Goal: Task Accomplishment & Management: Manage account settings

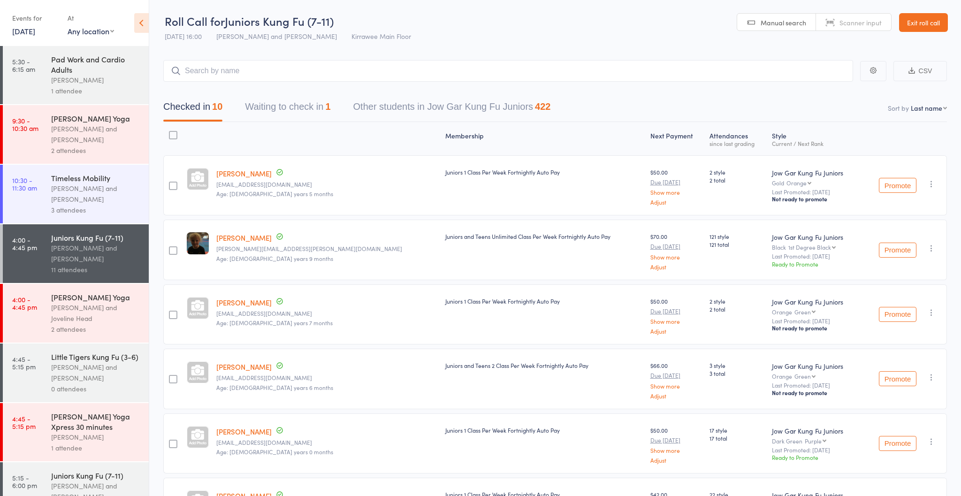
click at [76, 130] on div "[PERSON_NAME] and [PERSON_NAME]" at bounding box center [96, 134] width 90 height 22
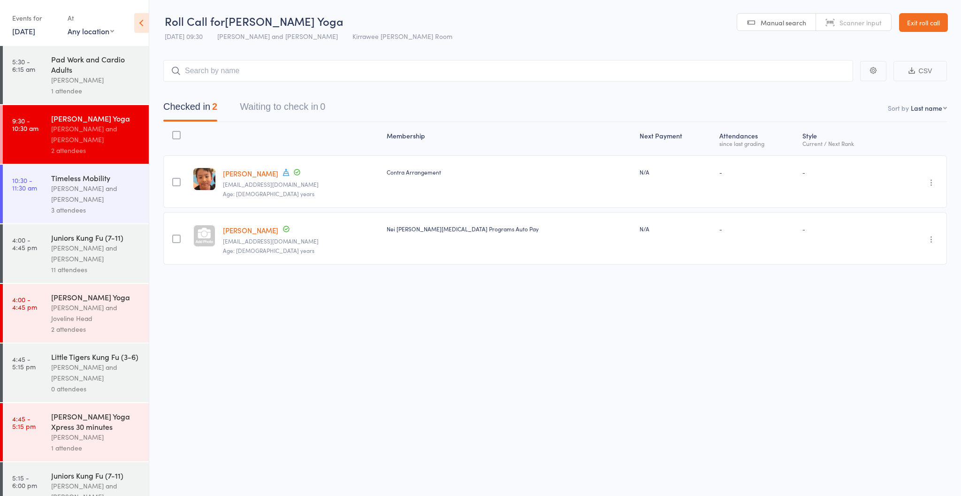
click at [73, 134] on div "[PERSON_NAME] and [PERSON_NAME]" at bounding box center [96, 134] width 90 height 22
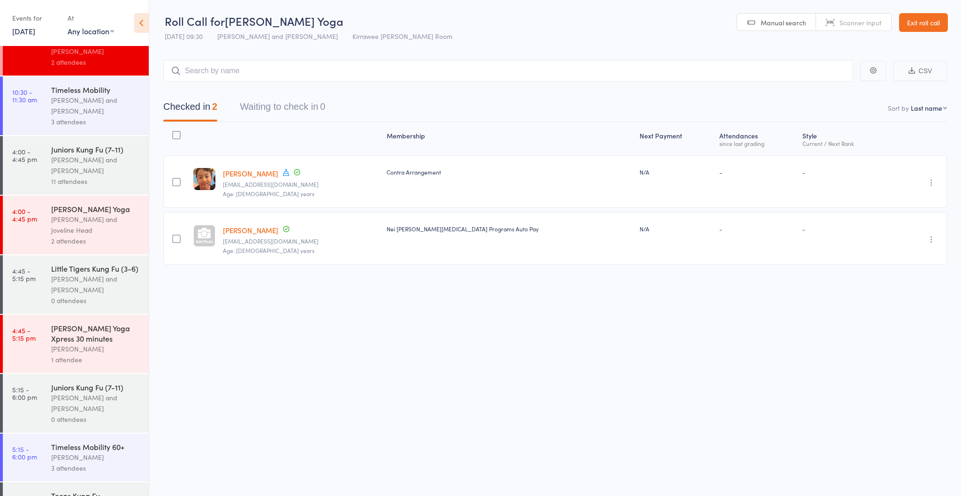
scroll to position [93, 0]
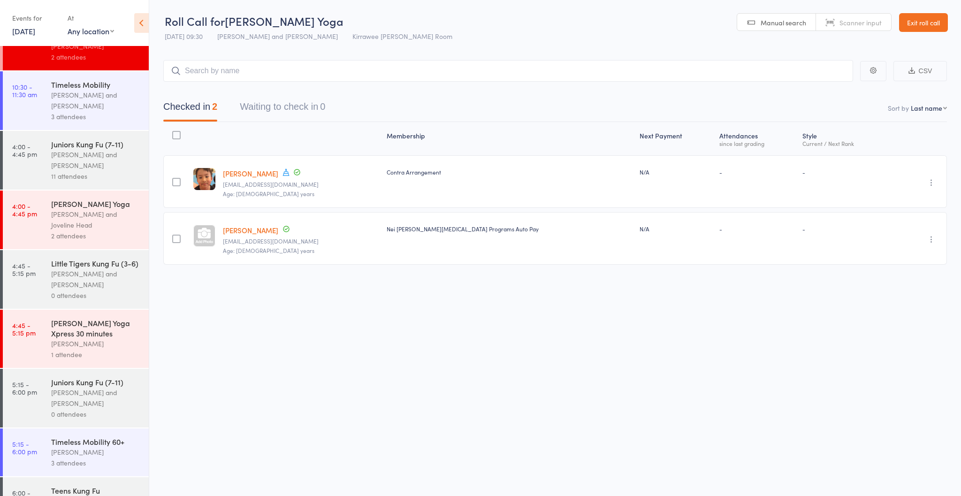
click at [106, 280] on div "[PERSON_NAME] and [PERSON_NAME]" at bounding box center [96, 279] width 90 height 22
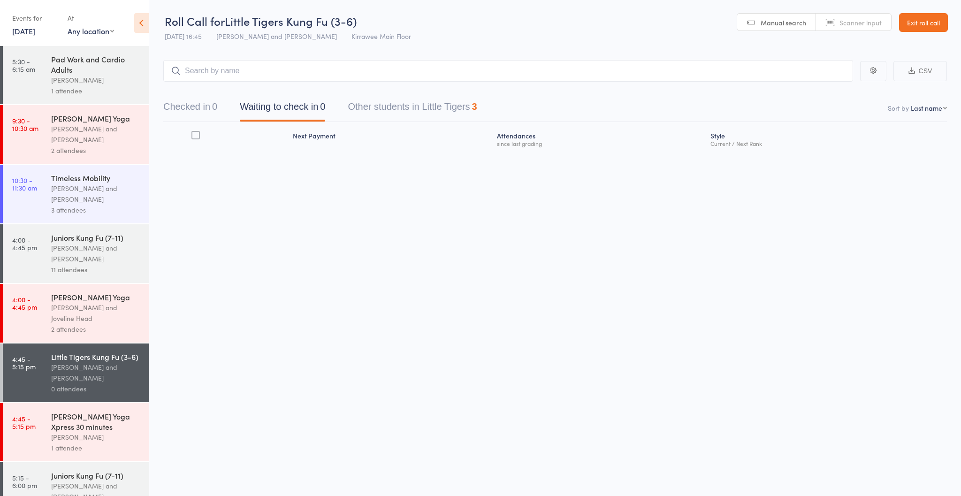
click at [199, 112] on button "Checked in 0" at bounding box center [190, 109] width 54 height 25
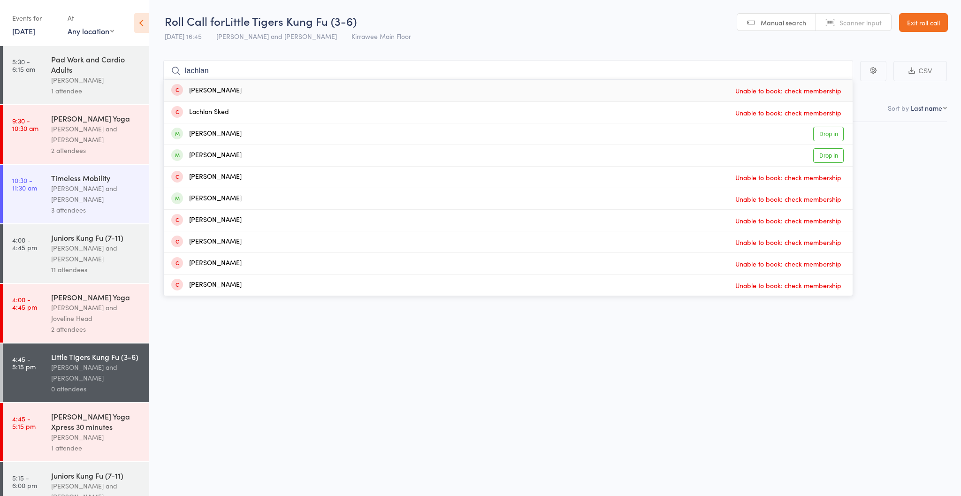
type input "Lachlan"
drag, startPoint x: 208, startPoint y: 120, endPoint x: 827, endPoint y: 134, distance: 618.4
click at [827, 134] on link "Drop in" at bounding box center [828, 134] width 30 height 15
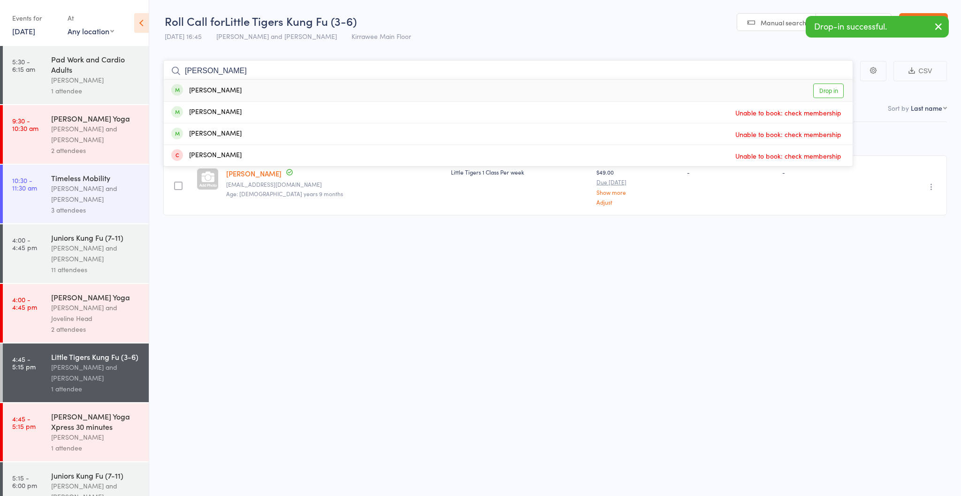
type input "[PERSON_NAME]"
drag, startPoint x: 827, startPoint y: 134, endPoint x: 825, endPoint y: 90, distance: 44.1
click at [825, 90] on link "Drop in" at bounding box center [828, 90] width 30 height 15
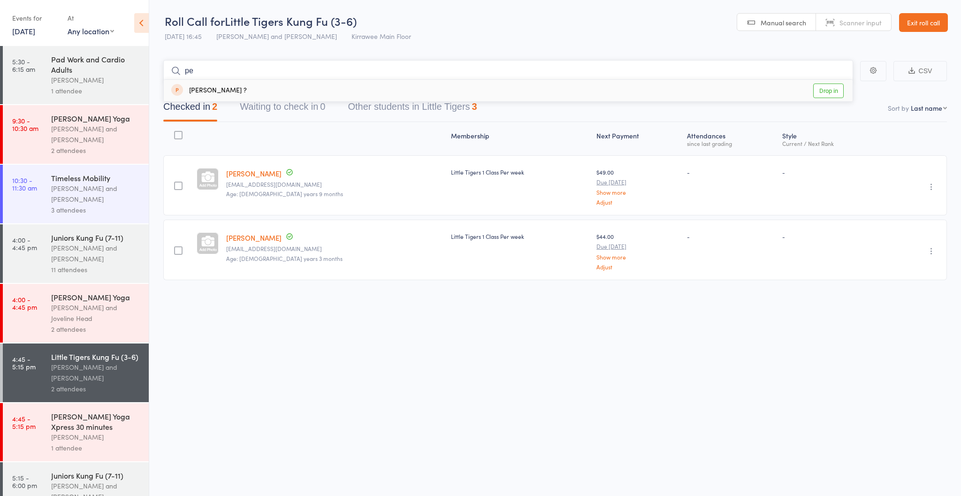
type input "p"
click at [817, 92] on div "Checked in 2 Waiting to check in 0 Other students in Little Tigers 3" at bounding box center [554, 102] width 783 height 40
click at [436, 76] on input "search" at bounding box center [508, 71] width 690 height 22
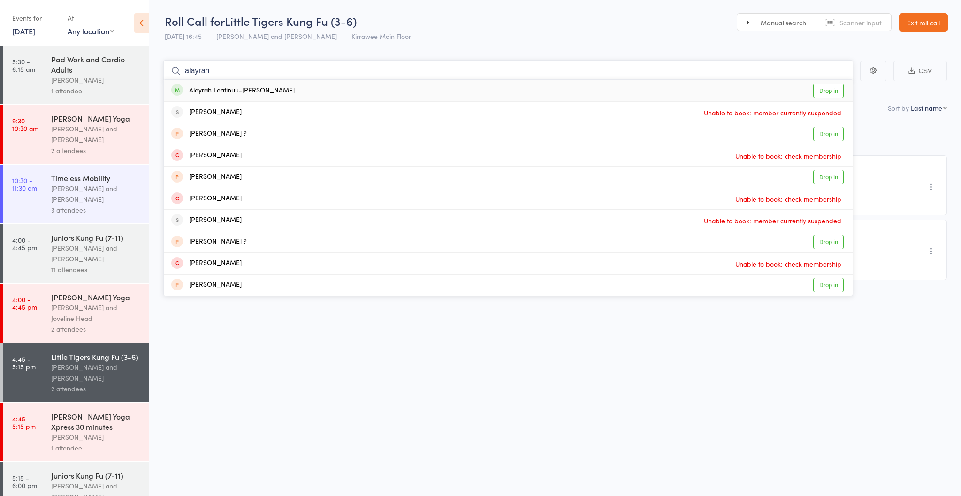
type input "alayrah"
click at [826, 90] on link "Drop in" at bounding box center [828, 90] width 30 height 15
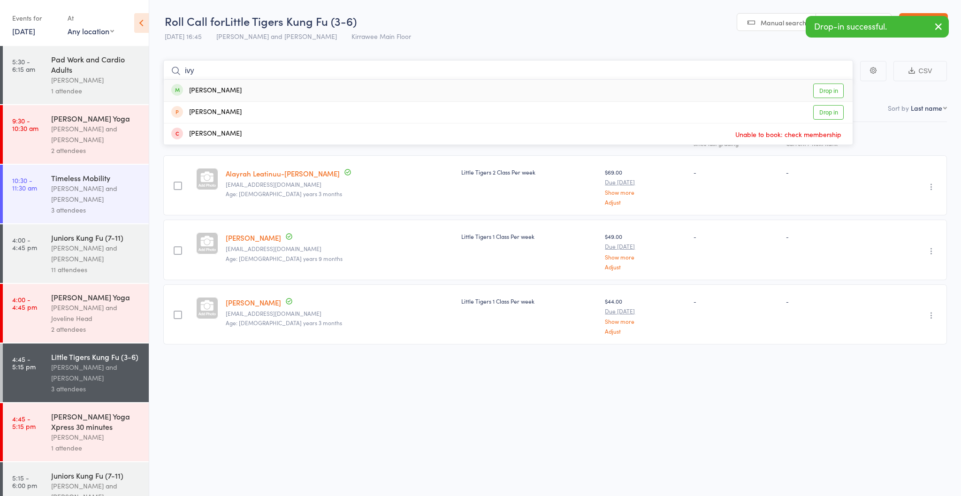
type input "ivy"
click at [833, 91] on link "Drop in" at bounding box center [828, 90] width 30 height 15
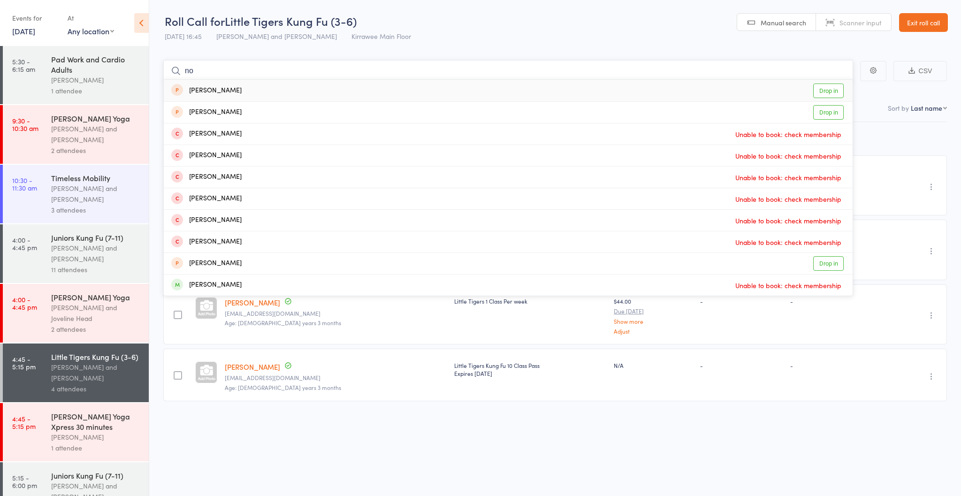
type input "n"
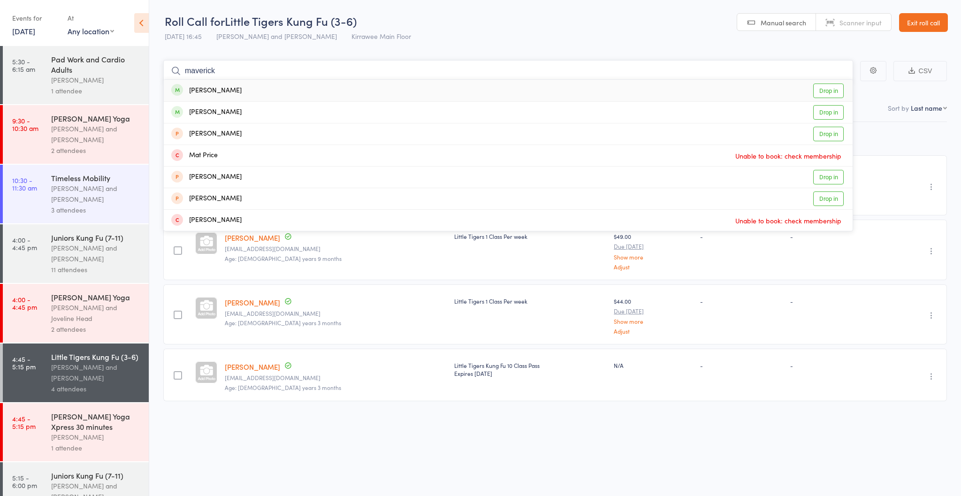
type input "maverick"
click at [817, 89] on link "Drop in" at bounding box center [828, 90] width 30 height 15
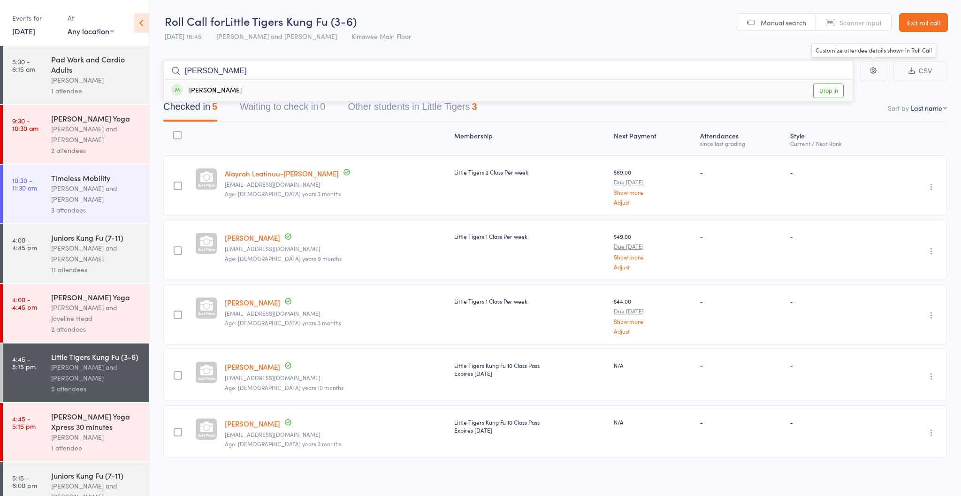
type input "[PERSON_NAME]"
click at [833, 86] on link "Drop in" at bounding box center [828, 90] width 30 height 15
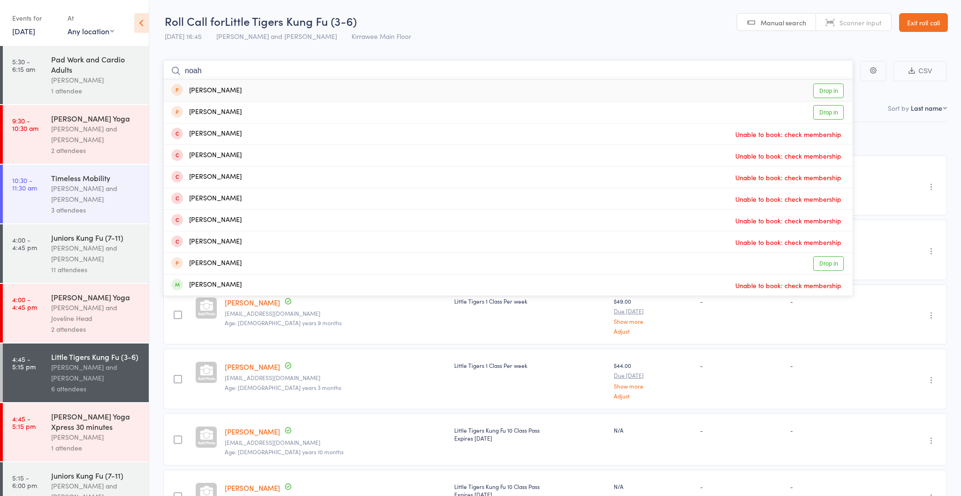
type input "noah"
click at [828, 88] on link "Drop in" at bounding box center [828, 90] width 30 height 15
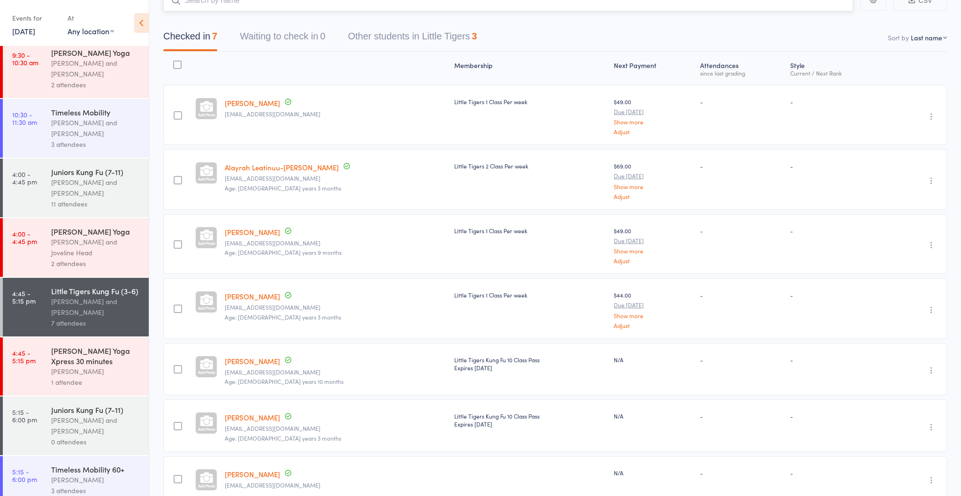
scroll to position [72, 0]
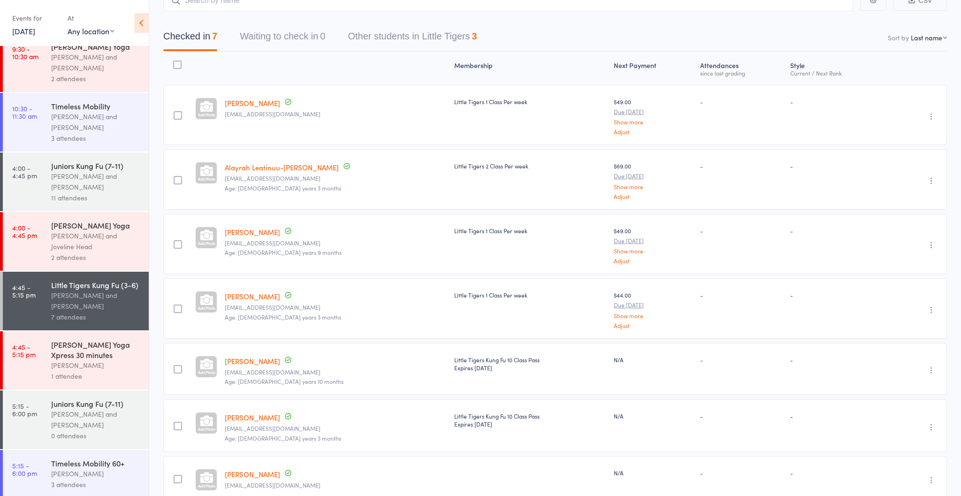
click at [78, 411] on div "[PERSON_NAME] and [PERSON_NAME]" at bounding box center [96, 420] width 90 height 22
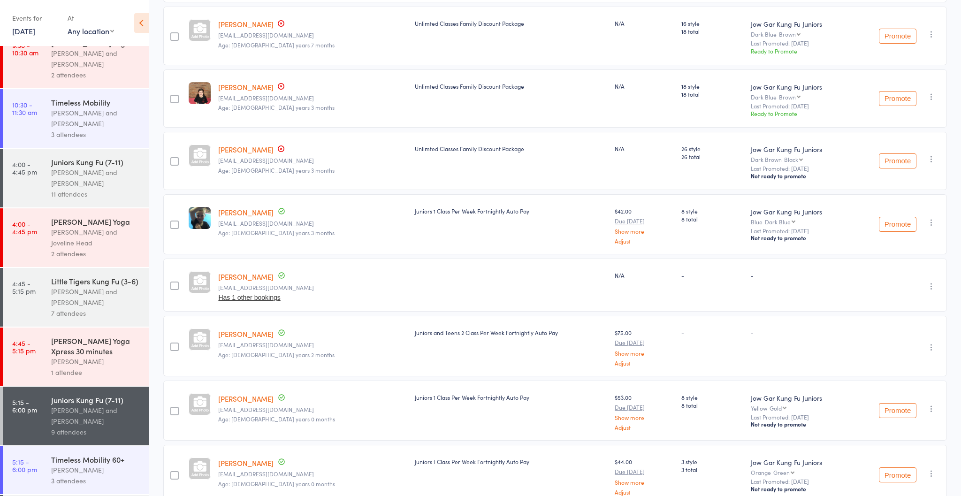
scroll to position [214, 0]
click at [932, 288] on icon "button" at bounding box center [930, 285] width 9 height 9
click at [886, 366] on li "Remove" at bounding box center [897, 366] width 77 height 13
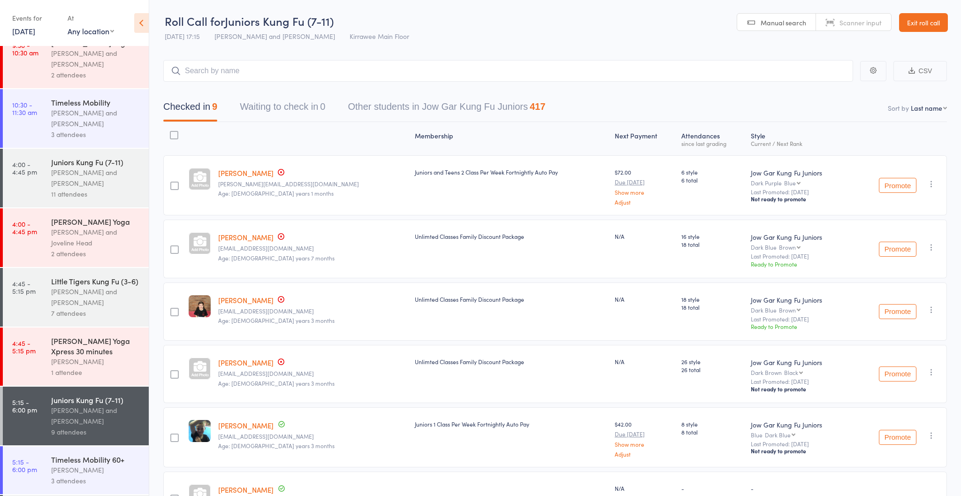
scroll to position [0, 0]
click at [103, 411] on div "[PERSON_NAME] and [PERSON_NAME]" at bounding box center [96, 416] width 90 height 22
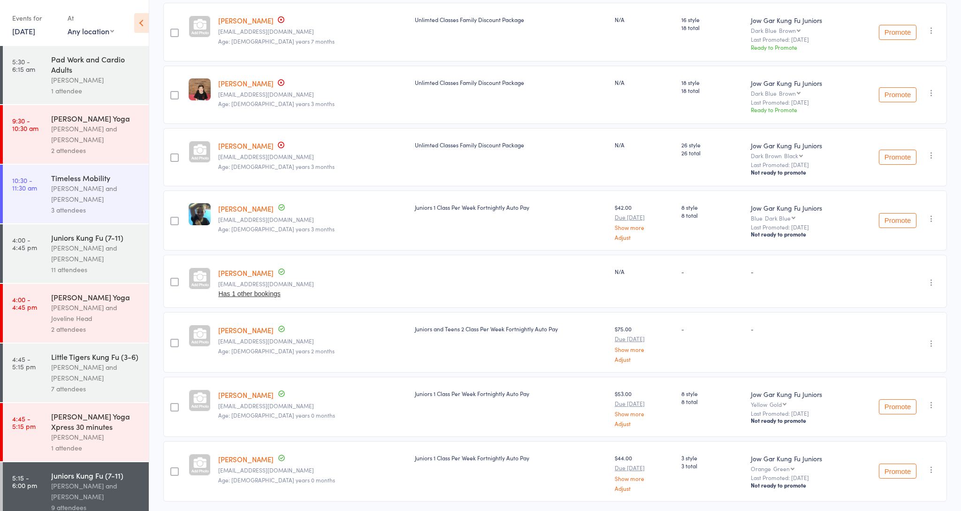
scroll to position [217, 0]
click at [931, 281] on icon "button" at bounding box center [930, 282] width 9 height 9
click at [895, 361] on li "Remove" at bounding box center [897, 363] width 77 height 13
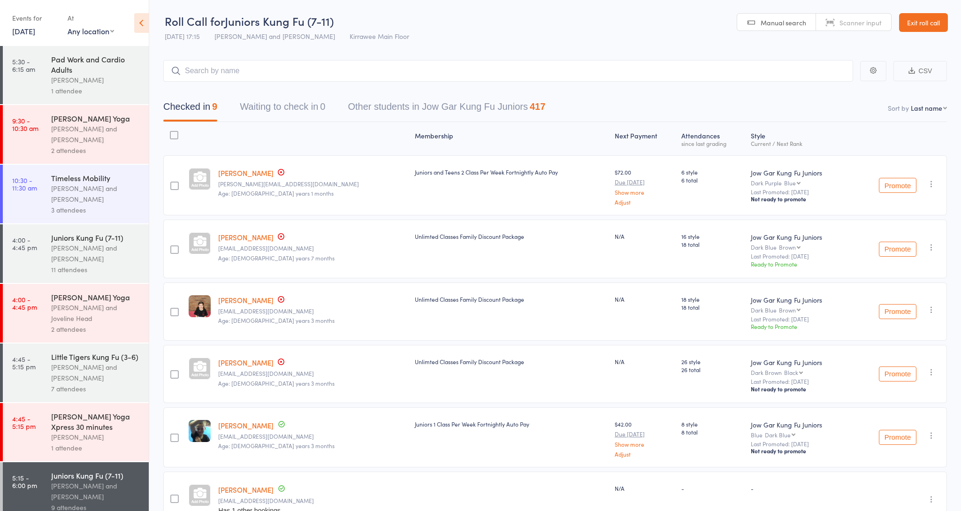
scroll to position [0, 0]
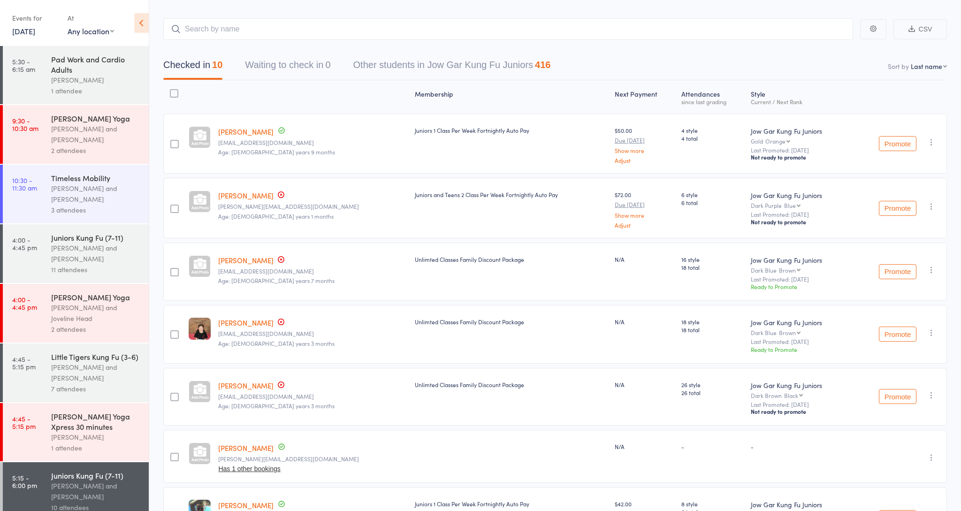
scroll to position [46, 0]
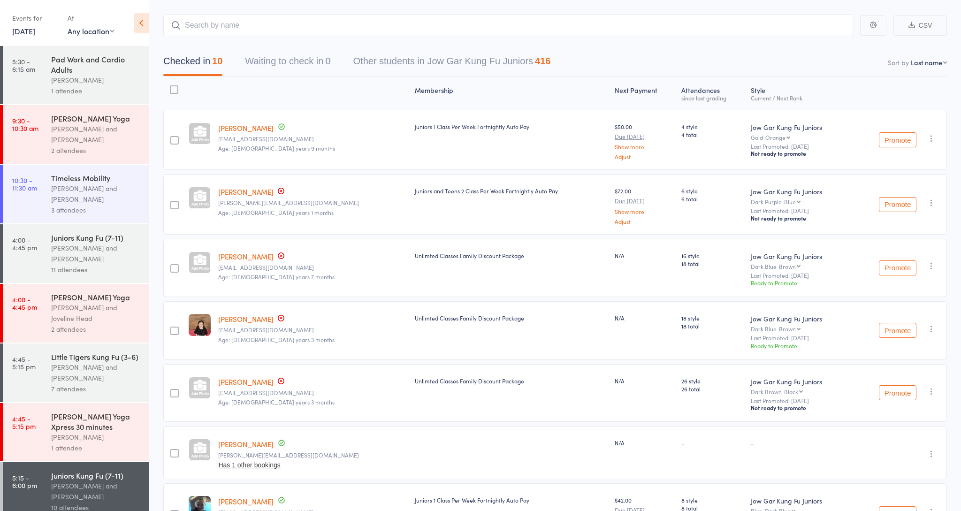
click at [382, 29] on input "search" at bounding box center [508, 26] width 690 height 22
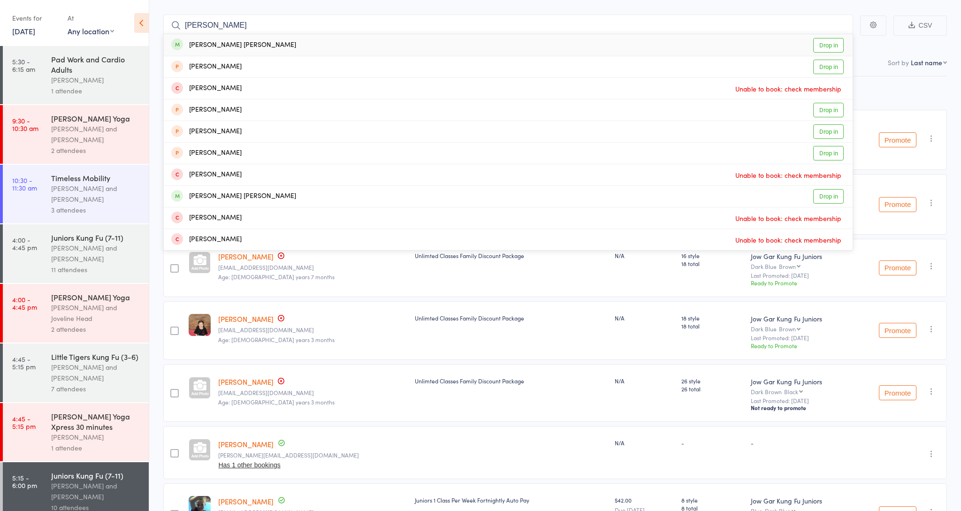
type input "[PERSON_NAME]"
click at [827, 47] on link "Drop in" at bounding box center [828, 45] width 30 height 15
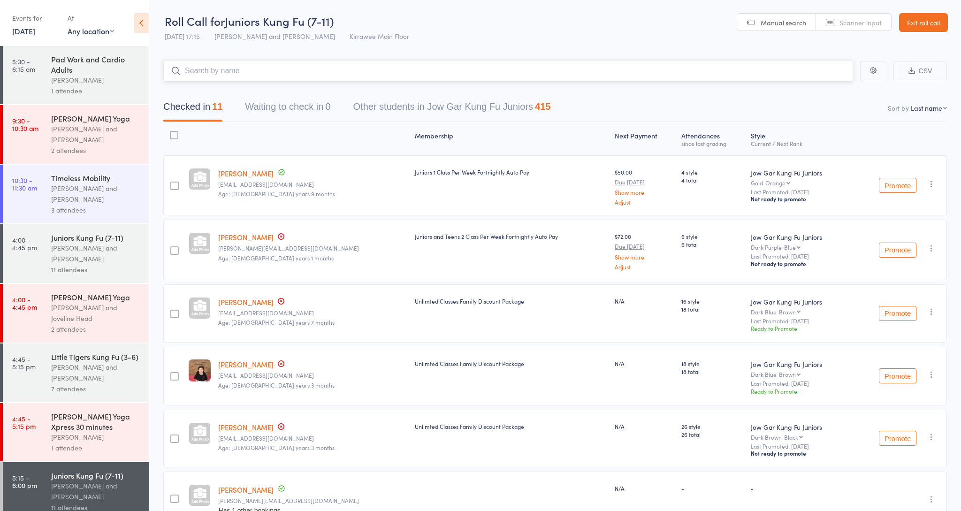
scroll to position [0, 0]
click at [384, 65] on input "search" at bounding box center [508, 71] width 690 height 22
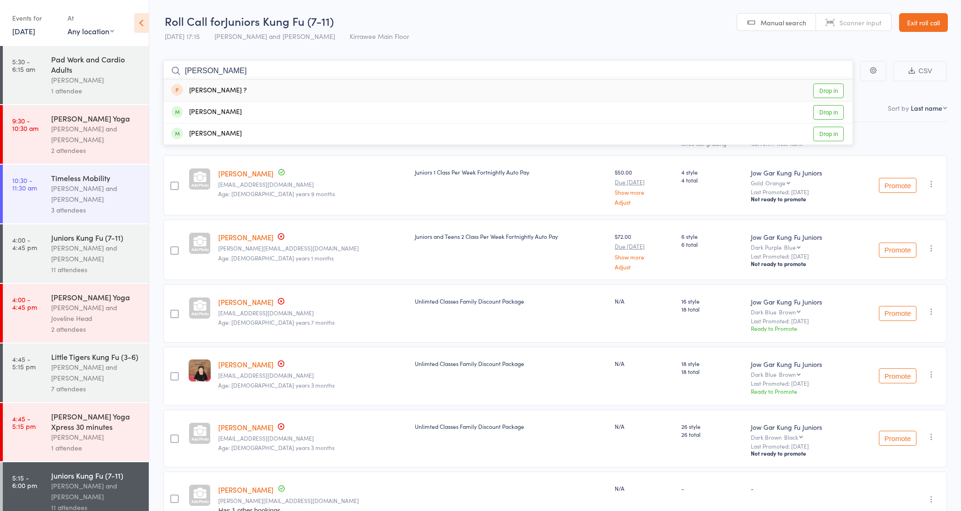
type input "lean"
drag, startPoint x: 384, startPoint y: 65, endPoint x: 832, endPoint y: 135, distance: 453.4
click at [832, 135] on link "Drop in" at bounding box center [828, 134] width 30 height 15
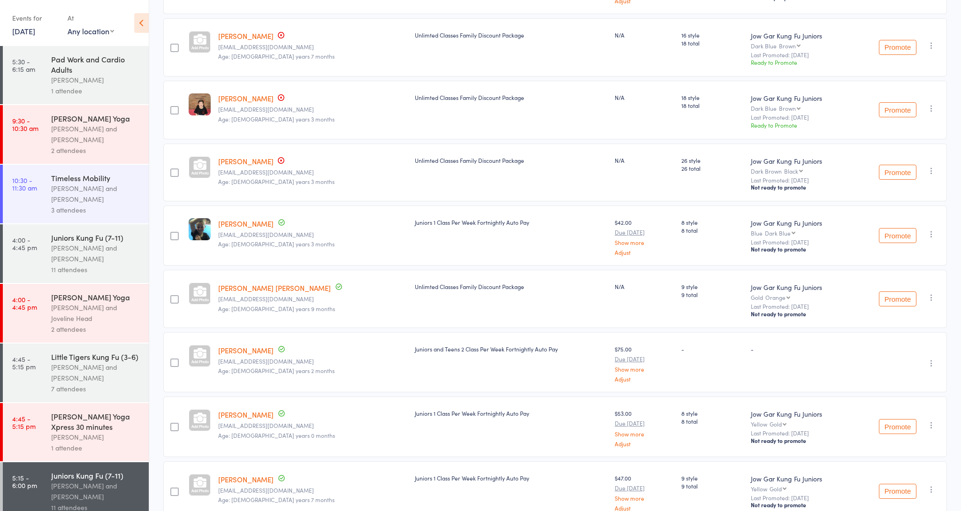
scroll to position [258, 0]
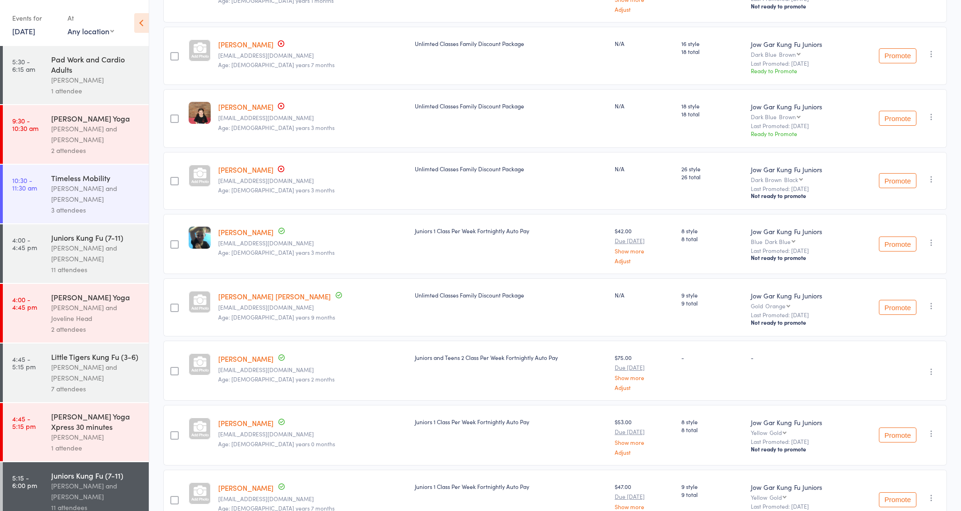
click at [933, 246] on icon "button" at bounding box center [930, 242] width 9 height 9
click at [813, 317] on small "Last Promoted: [DATE]" at bounding box center [799, 314] width 97 height 7
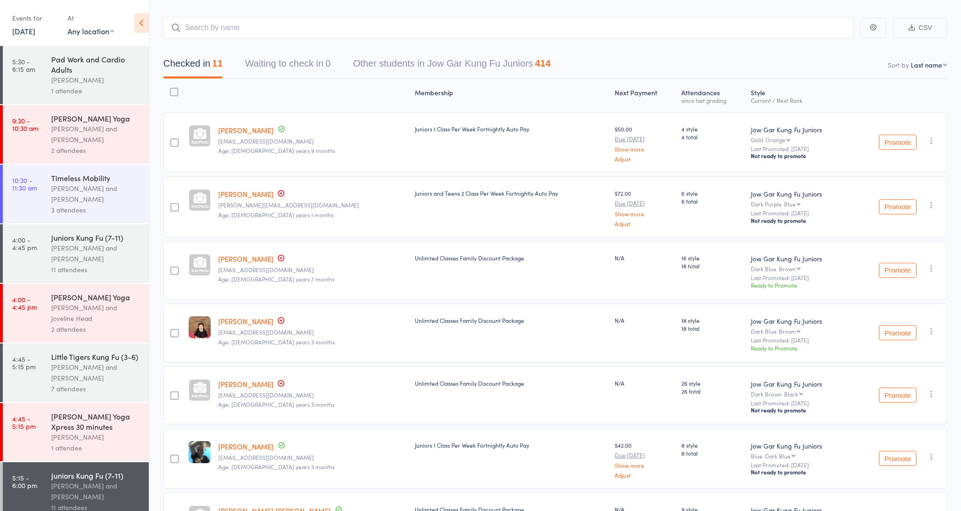
scroll to position [43, 0]
drag, startPoint x: 867, startPoint y: 221, endPoint x: 903, endPoint y: 226, distance: 36.4
click at [876, 223] on div "Promote Undo check-in Promote Send message Add Note Add Task Add Flag Remove Ma…" at bounding box center [898, 207] width 95 height 60
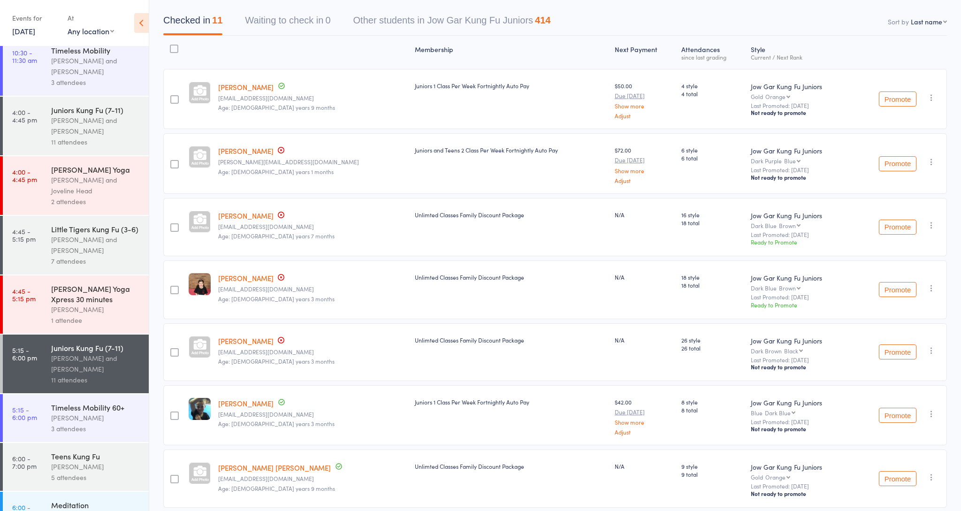
scroll to position [206, 0]
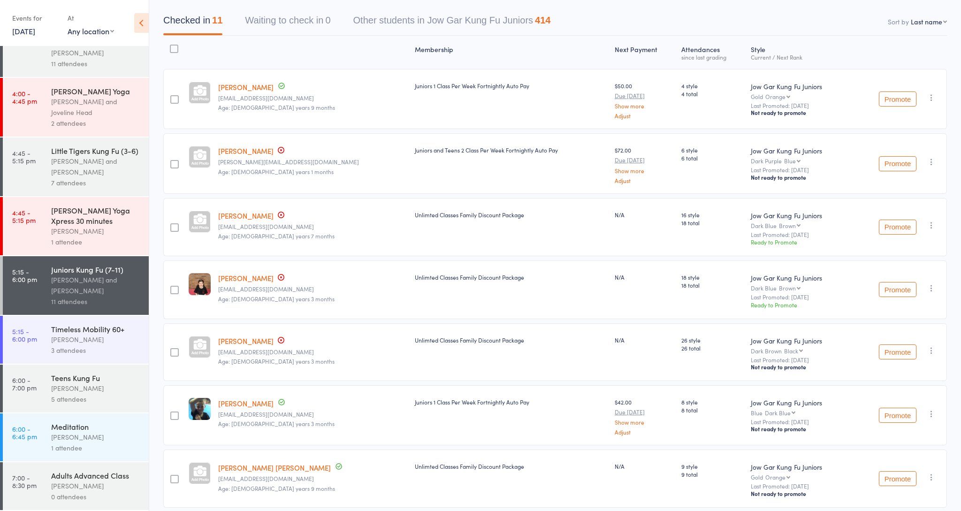
click at [69, 379] on div "Teens Kung Fu" at bounding box center [96, 377] width 90 height 10
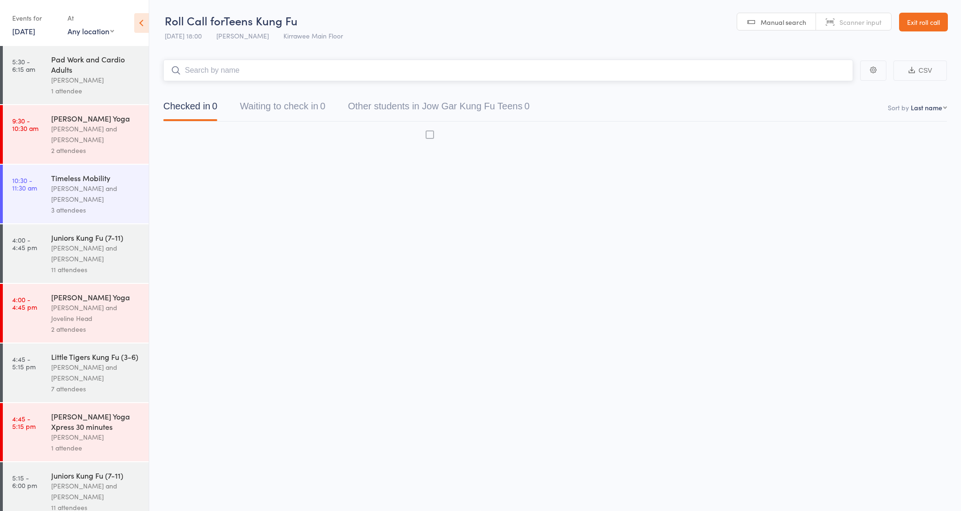
scroll to position [0, 0]
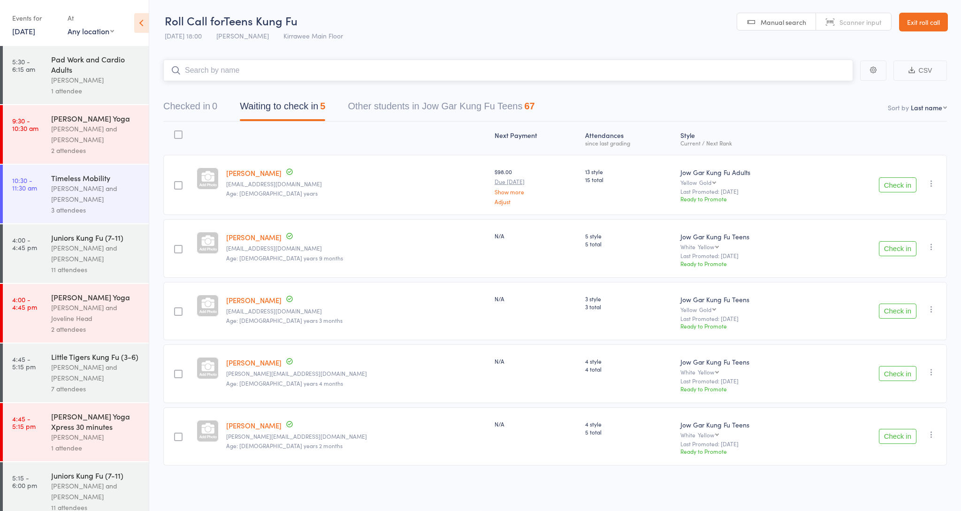
click at [187, 108] on button "Checked in 0" at bounding box center [190, 108] width 54 height 25
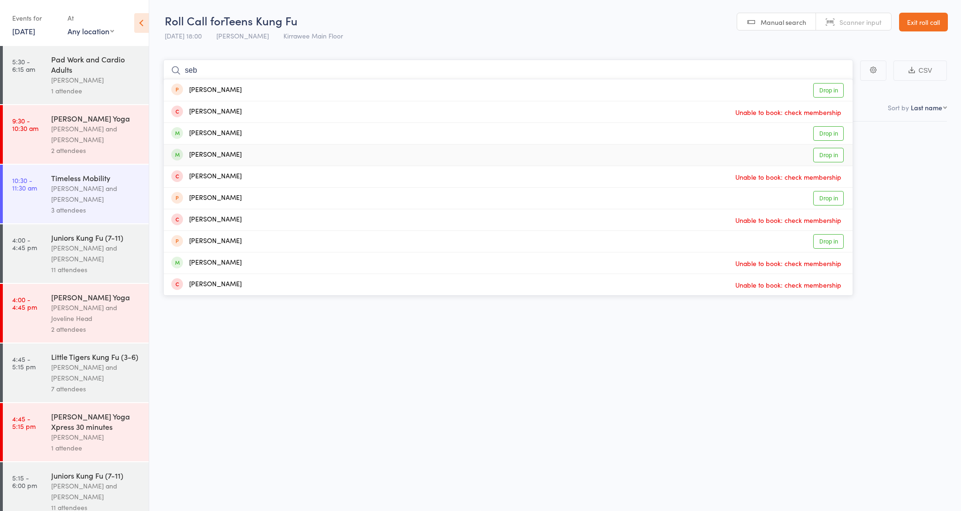
type input "seb"
click at [835, 154] on link "Drop in" at bounding box center [828, 155] width 30 height 15
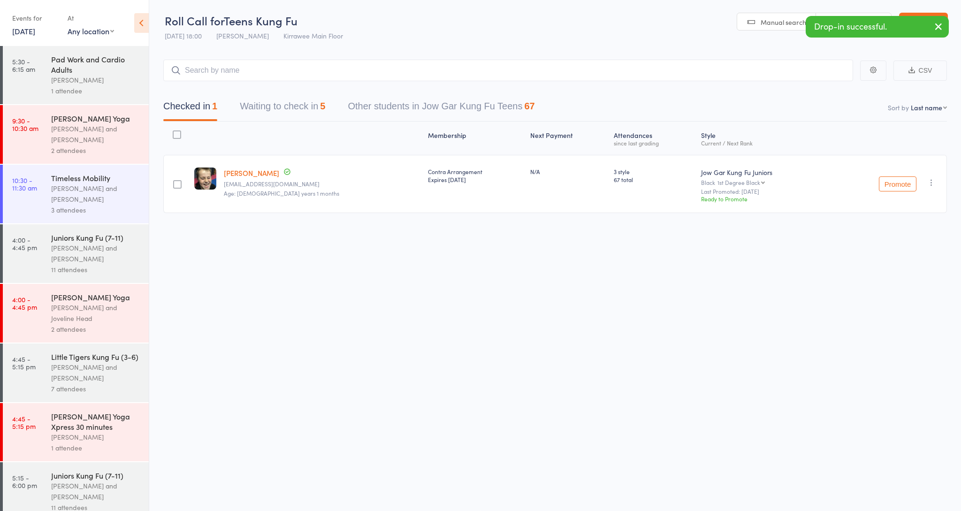
click at [114, 264] on div "[PERSON_NAME] and [PERSON_NAME]" at bounding box center [96, 254] width 90 height 22
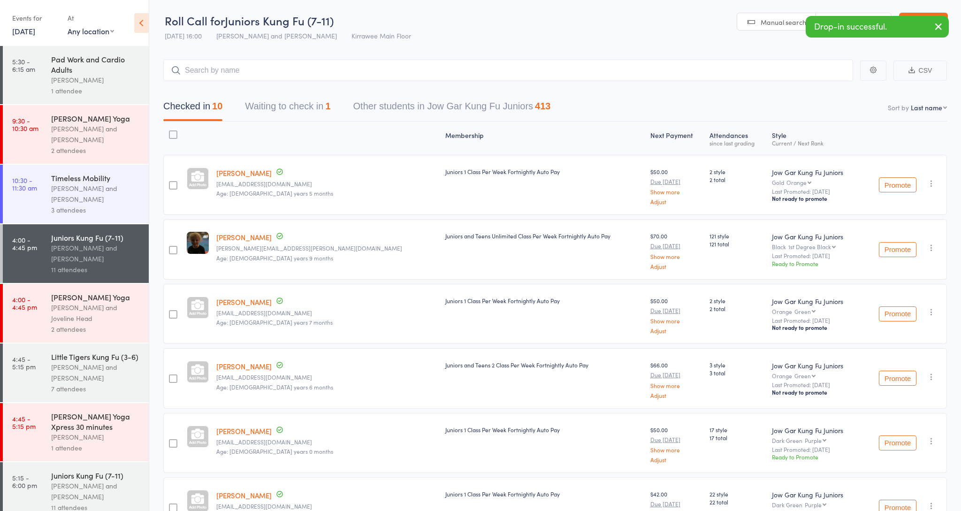
click at [127, 489] on div "[PERSON_NAME] and [PERSON_NAME]" at bounding box center [96, 491] width 90 height 22
